Goal: Browse casually: Explore the website without a specific task or goal

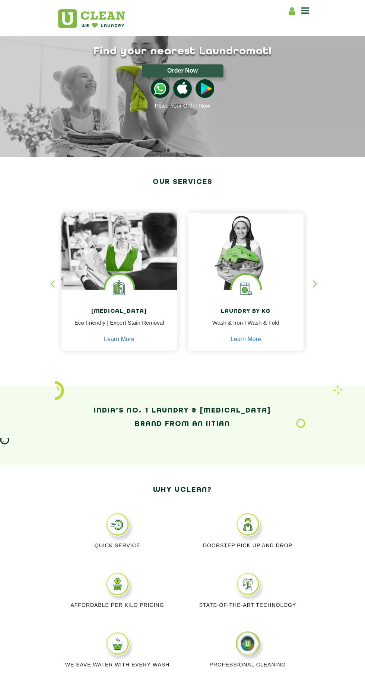
click at [73, 20] on img at bounding box center [91, 18] width 67 height 19
click at [99, 23] on img at bounding box center [91, 18] width 67 height 19
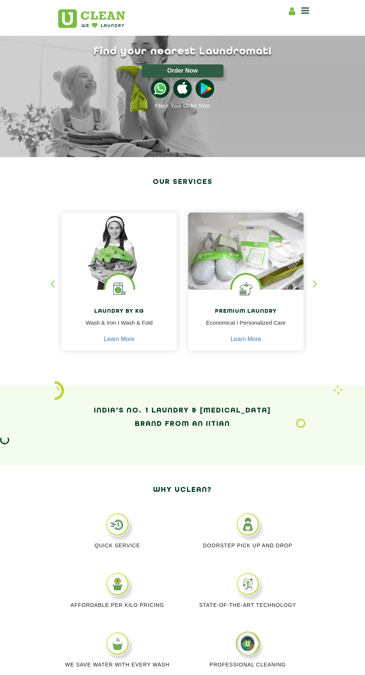
click at [84, 25] on img at bounding box center [91, 18] width 67 height 19
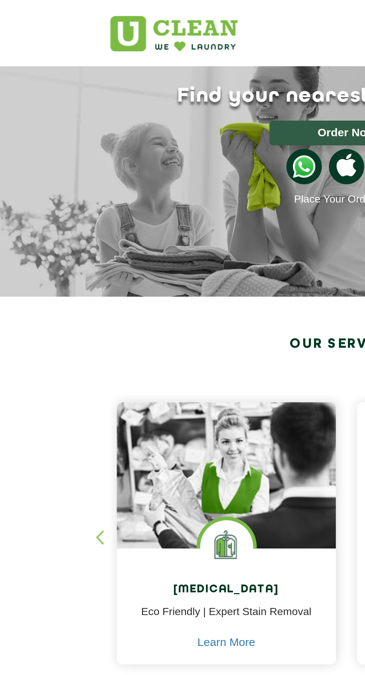
click at [108, 21] on img at bounding box center [91, 18] width 67 height 19
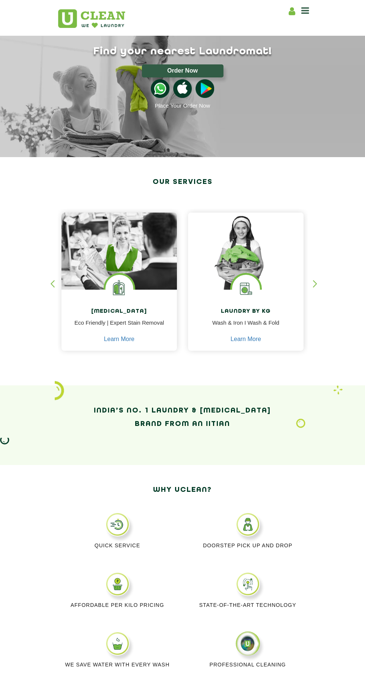
click at [83, 27] on img at bounding box center [91, 18] width 67 height 19
click at [102, 25] on img at bounding box center [91, 18] width 67 height 19
click at [1, 643] on section "Why Uclean? Quick Service Doorstep Pick up and Drop Affordable per kilo pricing…" at bounding box center [182, 646] width 365 height 363
click at [102, 25] on img at bounding box center [91, 18] width 67 height 19
